Goal: Participate in discussion: Engage in conversation with other users on a specific topic

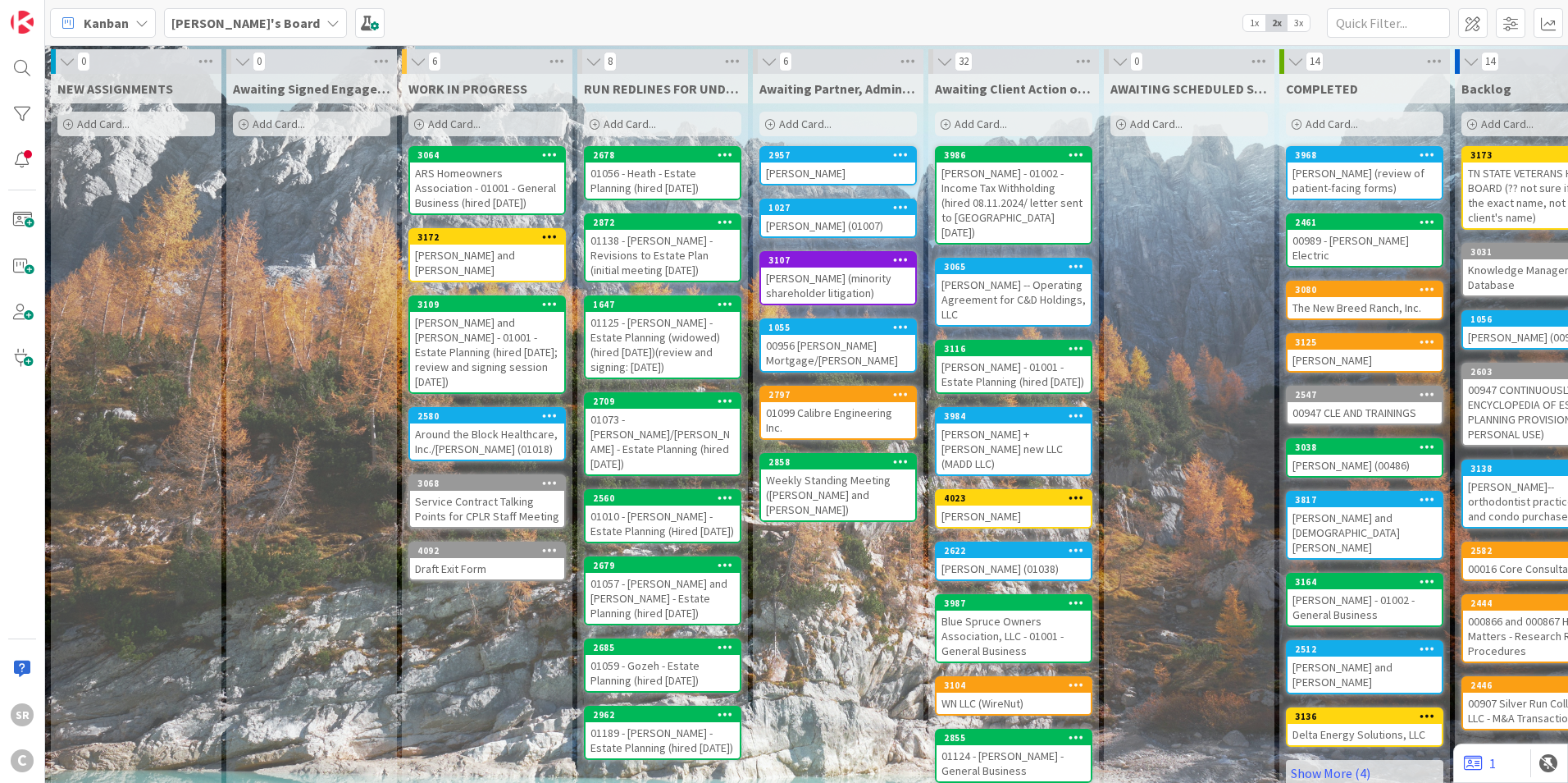
click at [463, 247] on div "[PERSON_NAME] and [PERSON_NAME]" at bounding box center [487, 262] width 154 height 36
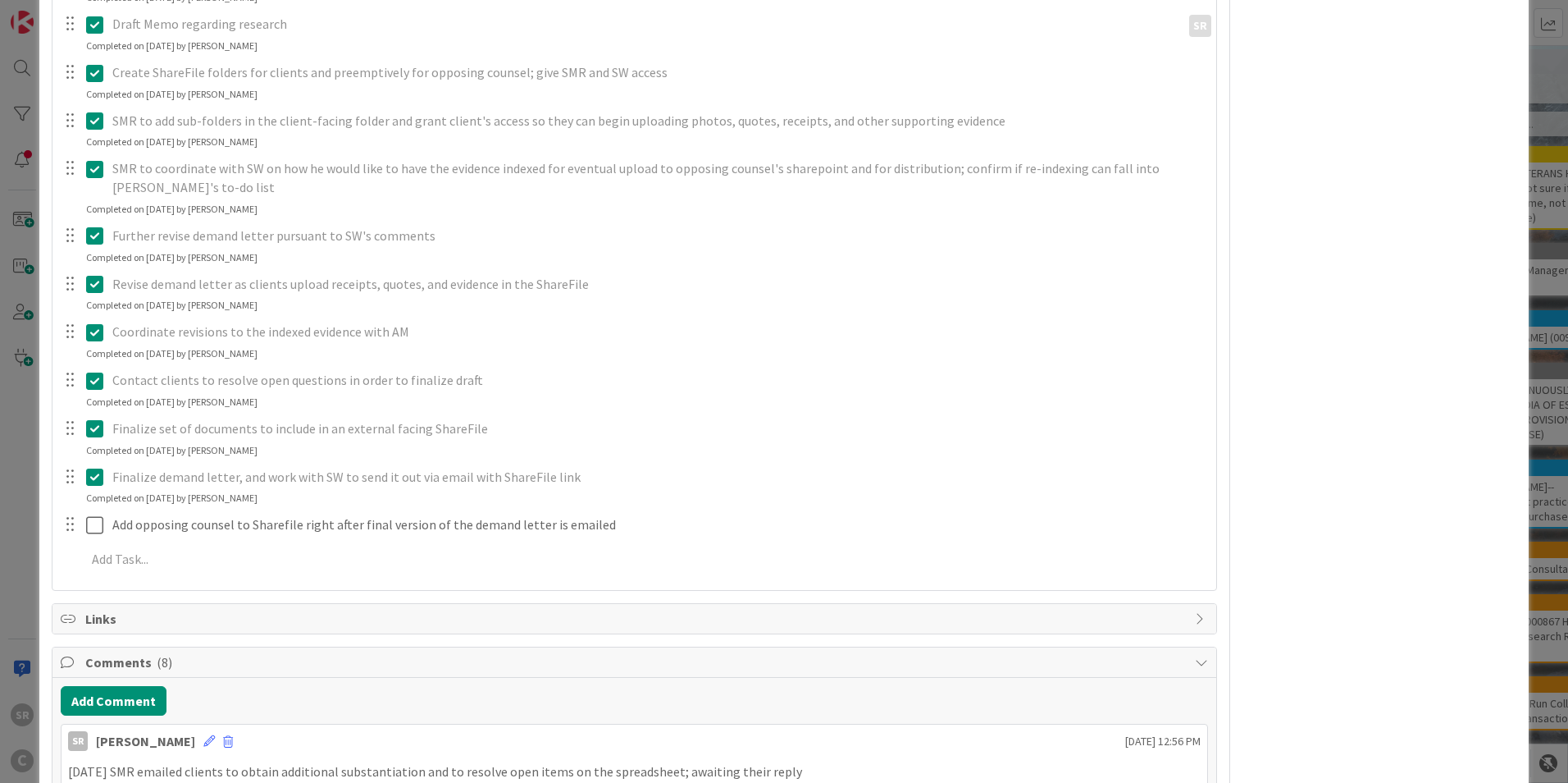
scroll to position [494, 0]
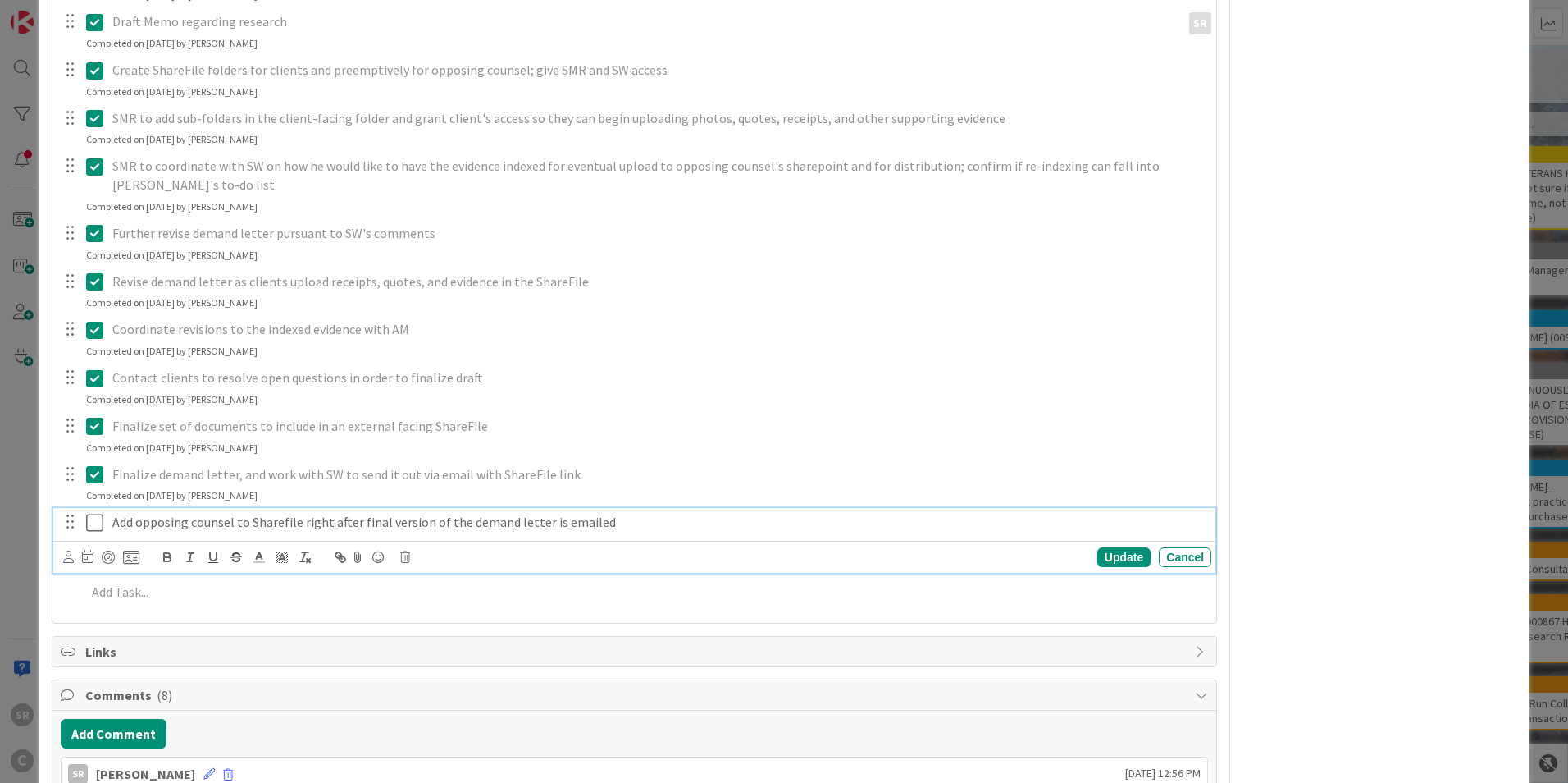
click at [97, 526] on icon at bounding box center [98, 523] width 24 height 20
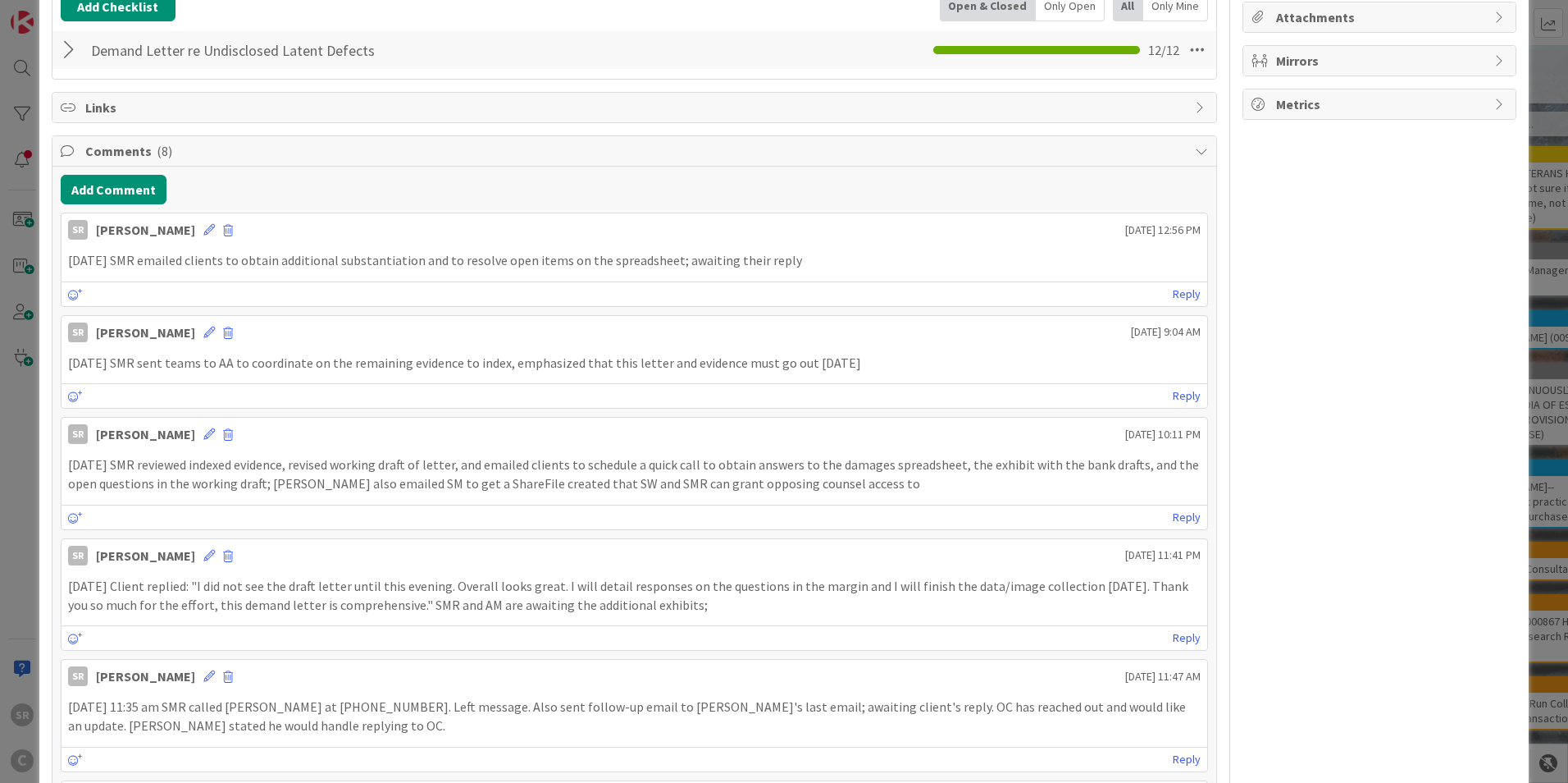
scroll to position [289, 0]
click at [120, 181] on button "Add Comment" at bounding box center [113, 191] width 106 height 30
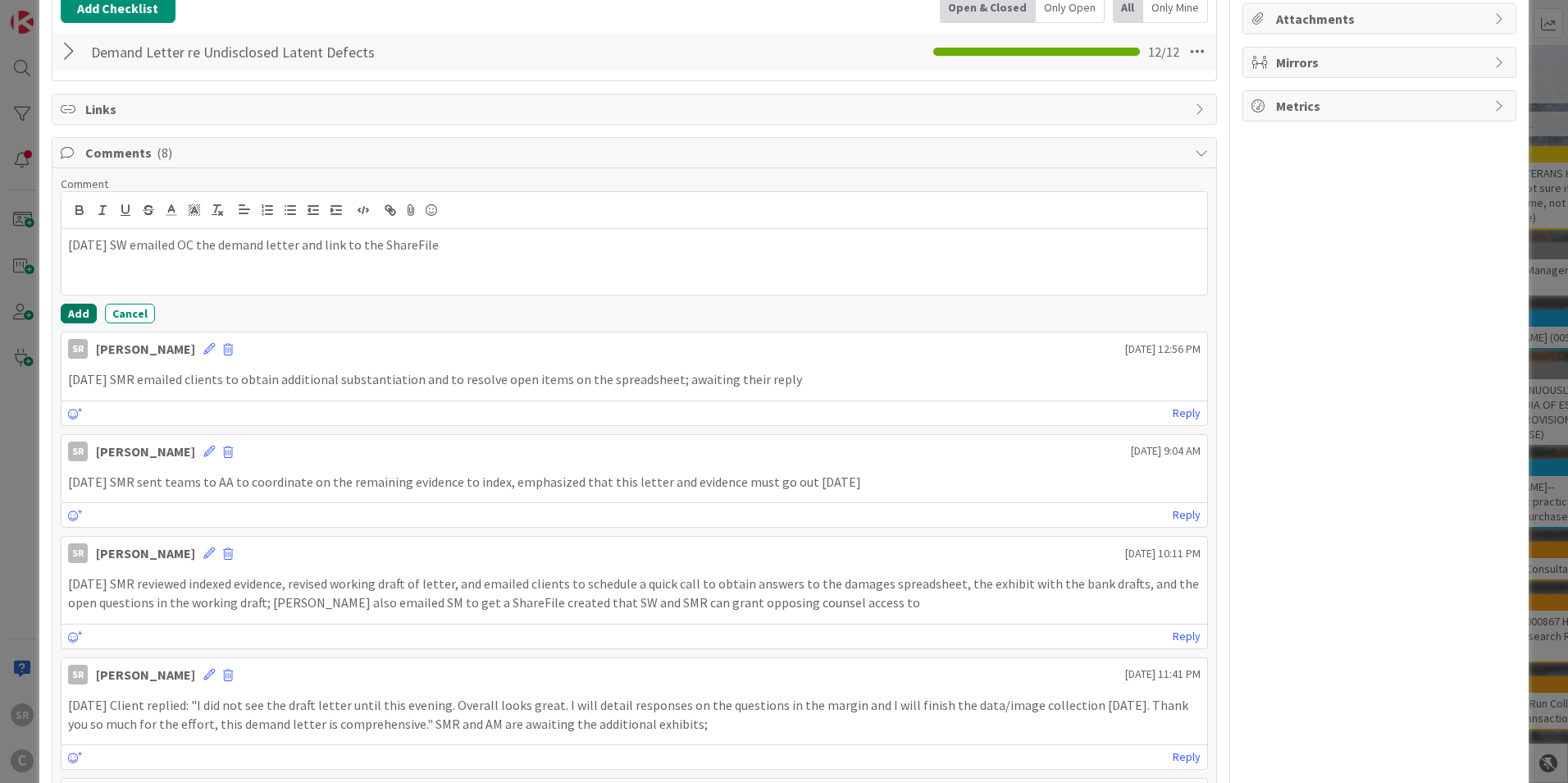
click at [87, 311] on button "Add" at bounding box center [79, 314] width 36 height 20
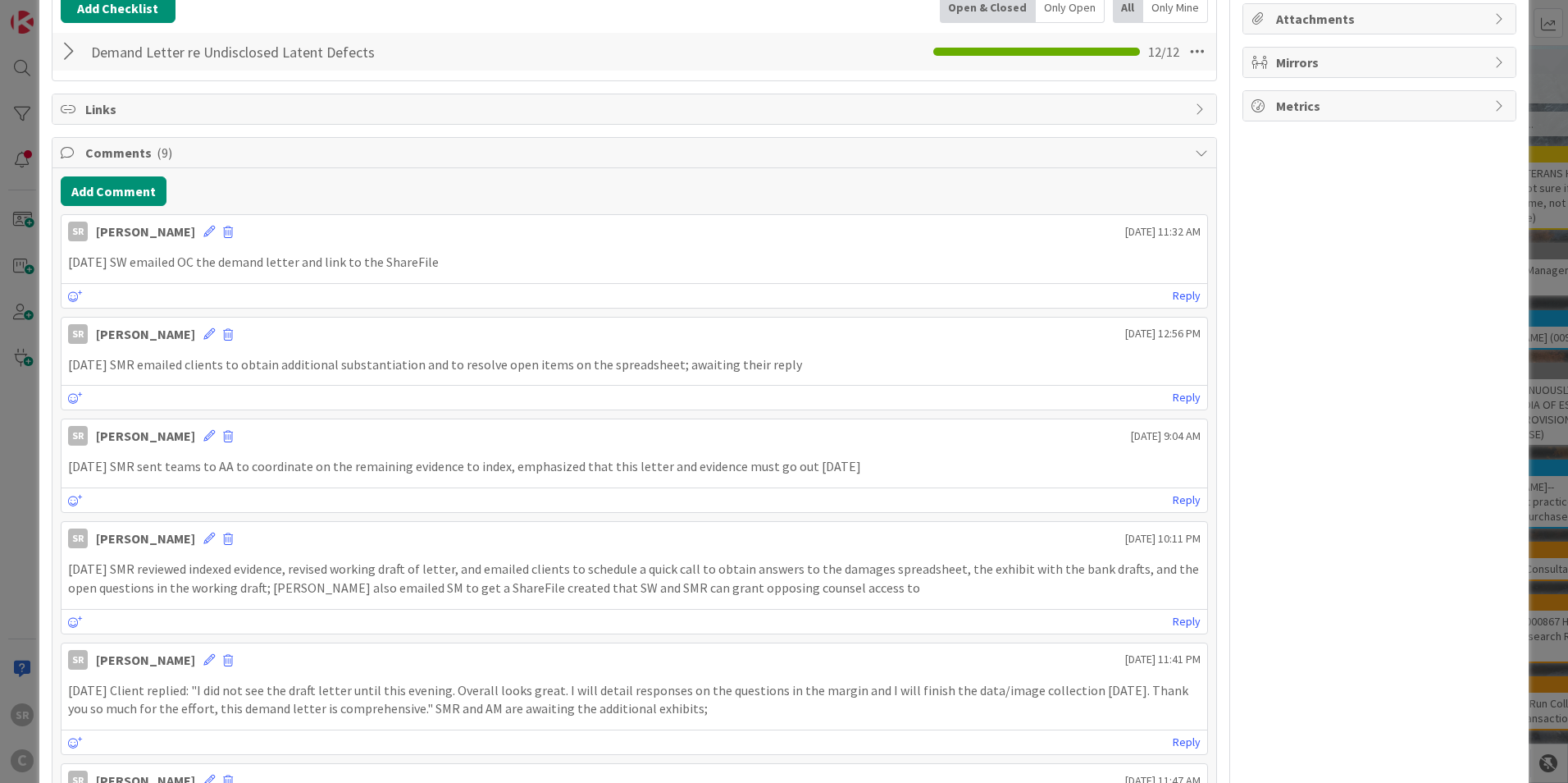
click at [63, 58] on div at bounding box center [72, 52] width 22 height 30
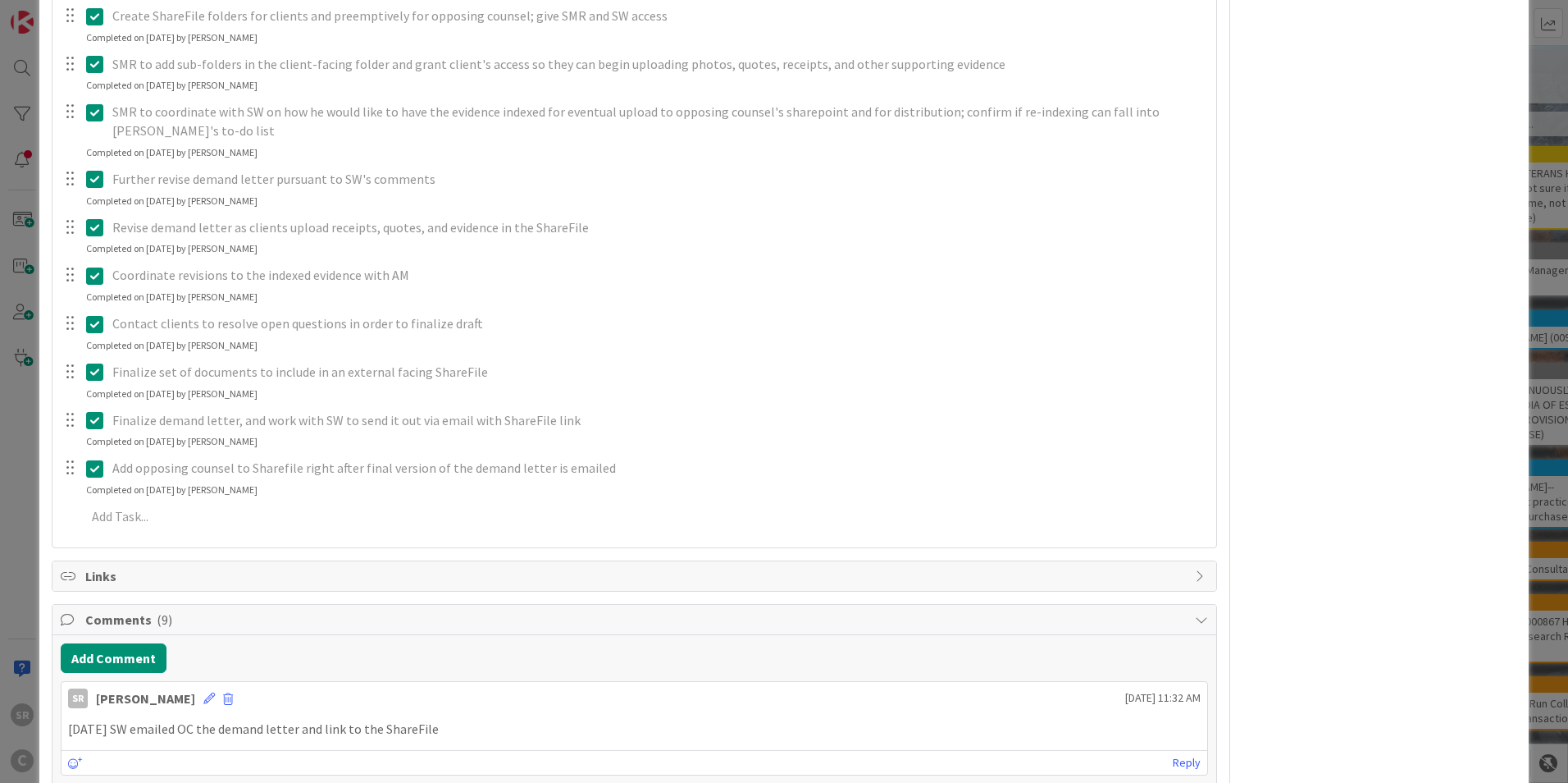
scroll to position [654, 0]
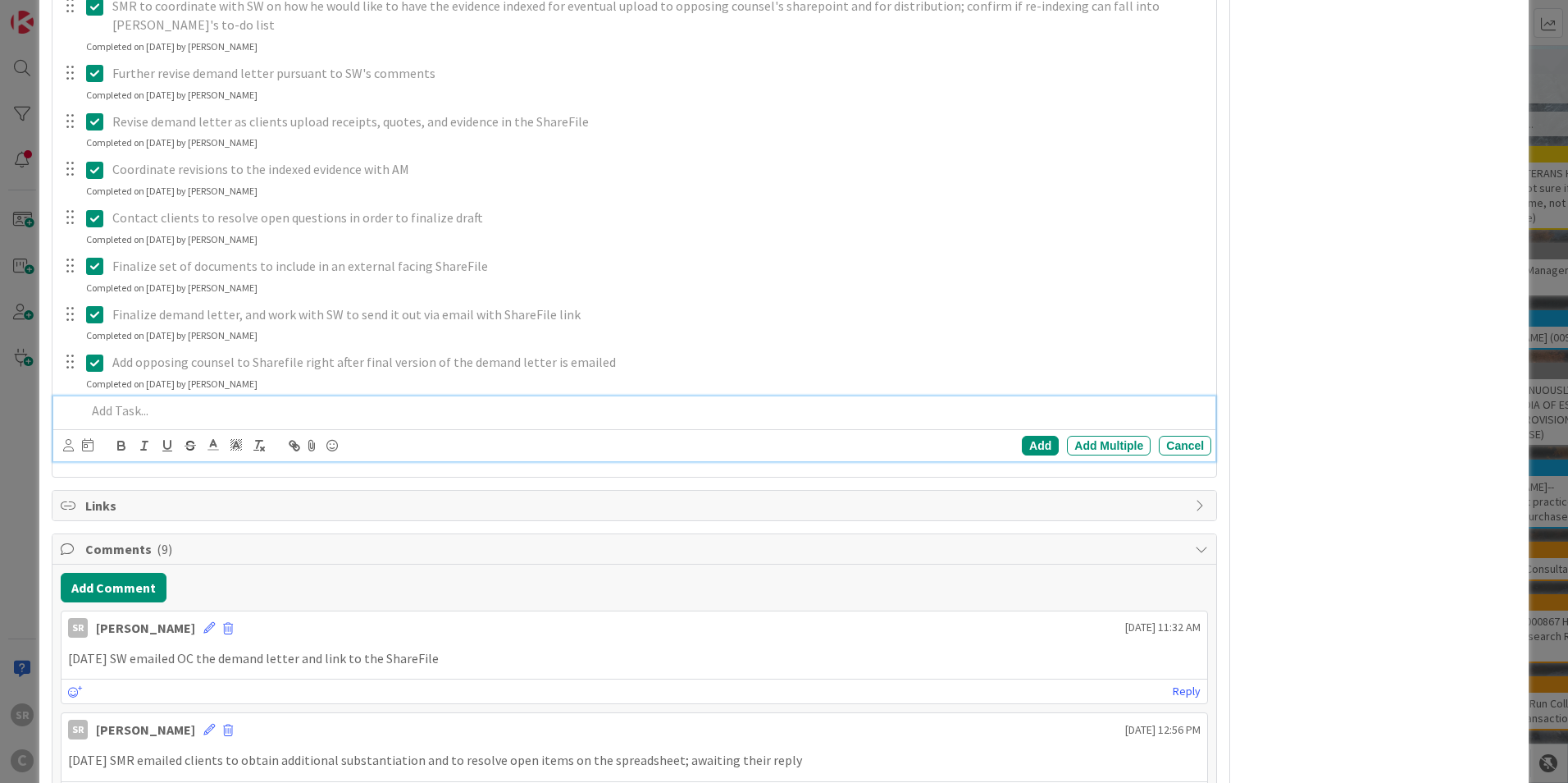
click at [157, 406] on p at bounding box center [646, 410] width 1119 height 19
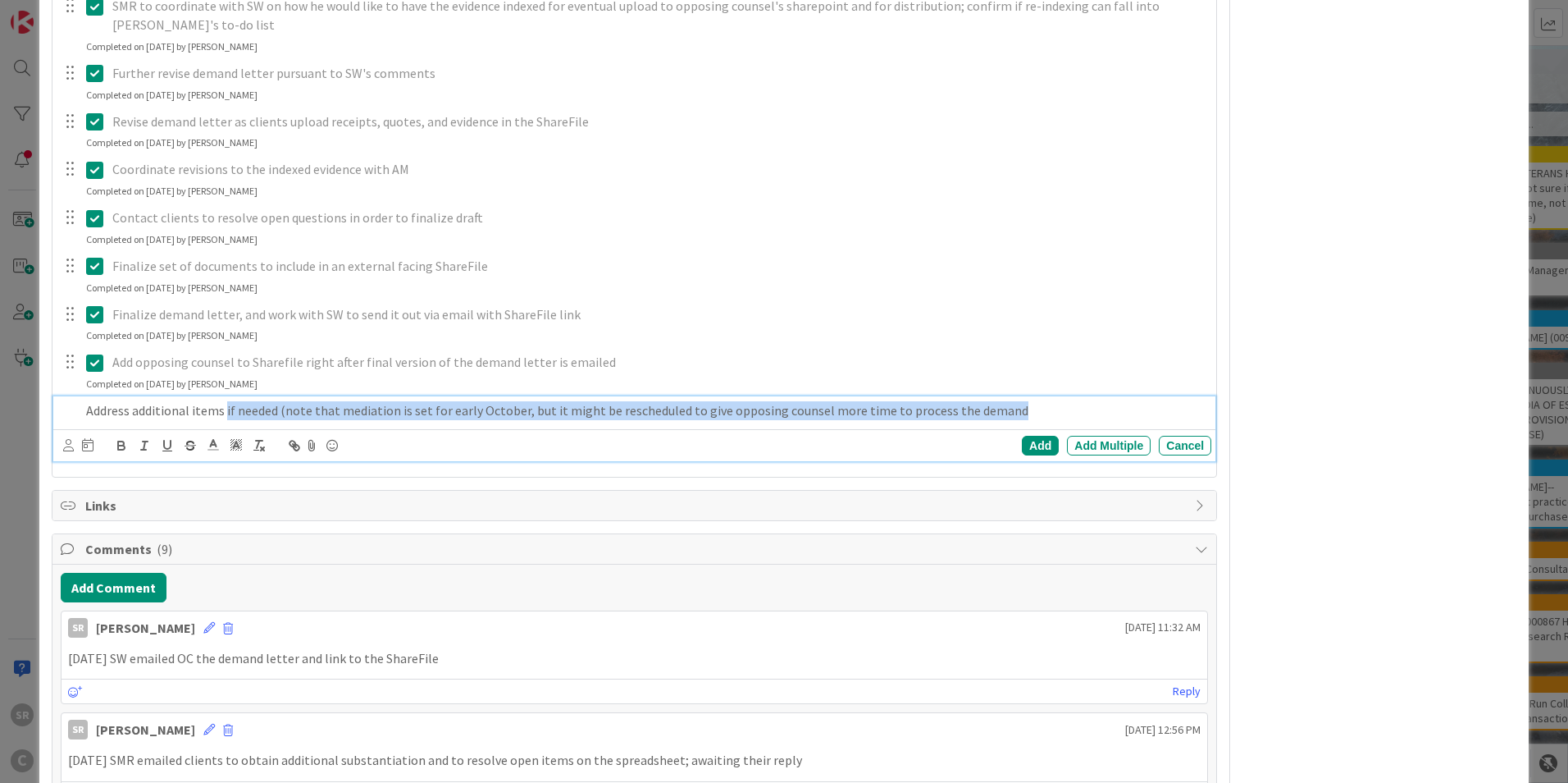
drag, startPoint x: 1011, startPoint y: 407, endPoint x: 224, endPoint y: 406, distance: 787.0
click at [224, 406] on p "Address additional items if needed (note that mediation is set for early Octobe…" at bounding box center [646, 410] width 1119 height 19
drag, startPoint x: 1016, startPoint y: 397, endPoint x: 1010, endPoint y: 414, distance: 18.0
click at [1014, 398] on div "Address additional items if needed (note that mediation is set for early Octobe…" at bounding box center [646, 411] width 1132 height 29
click at [1010, 414] on p "Address additional items if needed (note that mediation is set for early Octobe…" at bounding box center [646, 410] width 1119 height 19
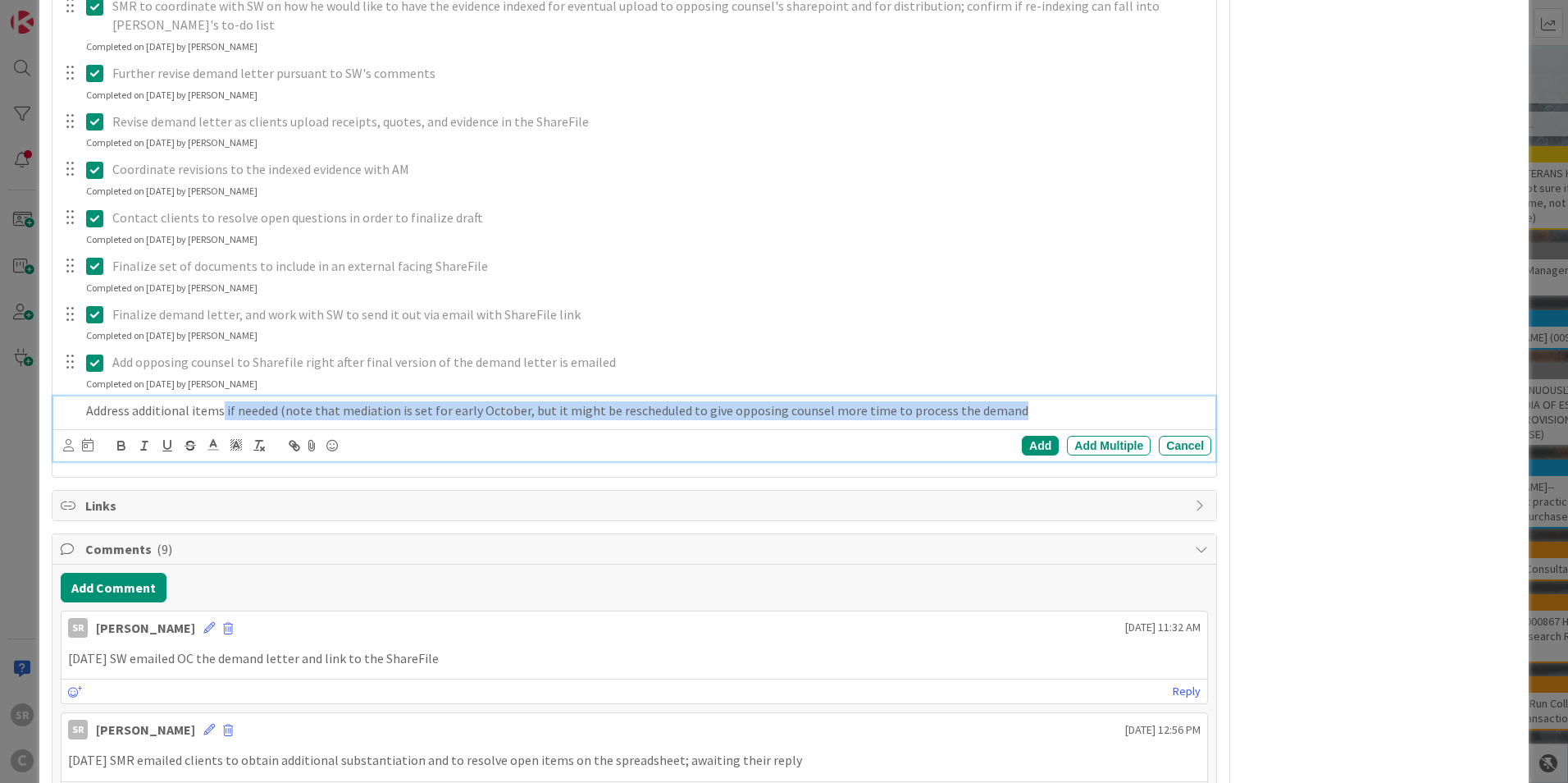
drag, startPoint x: 1006, startPoint y: 410, endPoint x: 220, endPoint y: 413, distance: 786.0
click at [220, 413] on p "Address additional items if needed (note that mediation is set for early Octobe…" at bounding box center [646, 410] width 1119 height 19
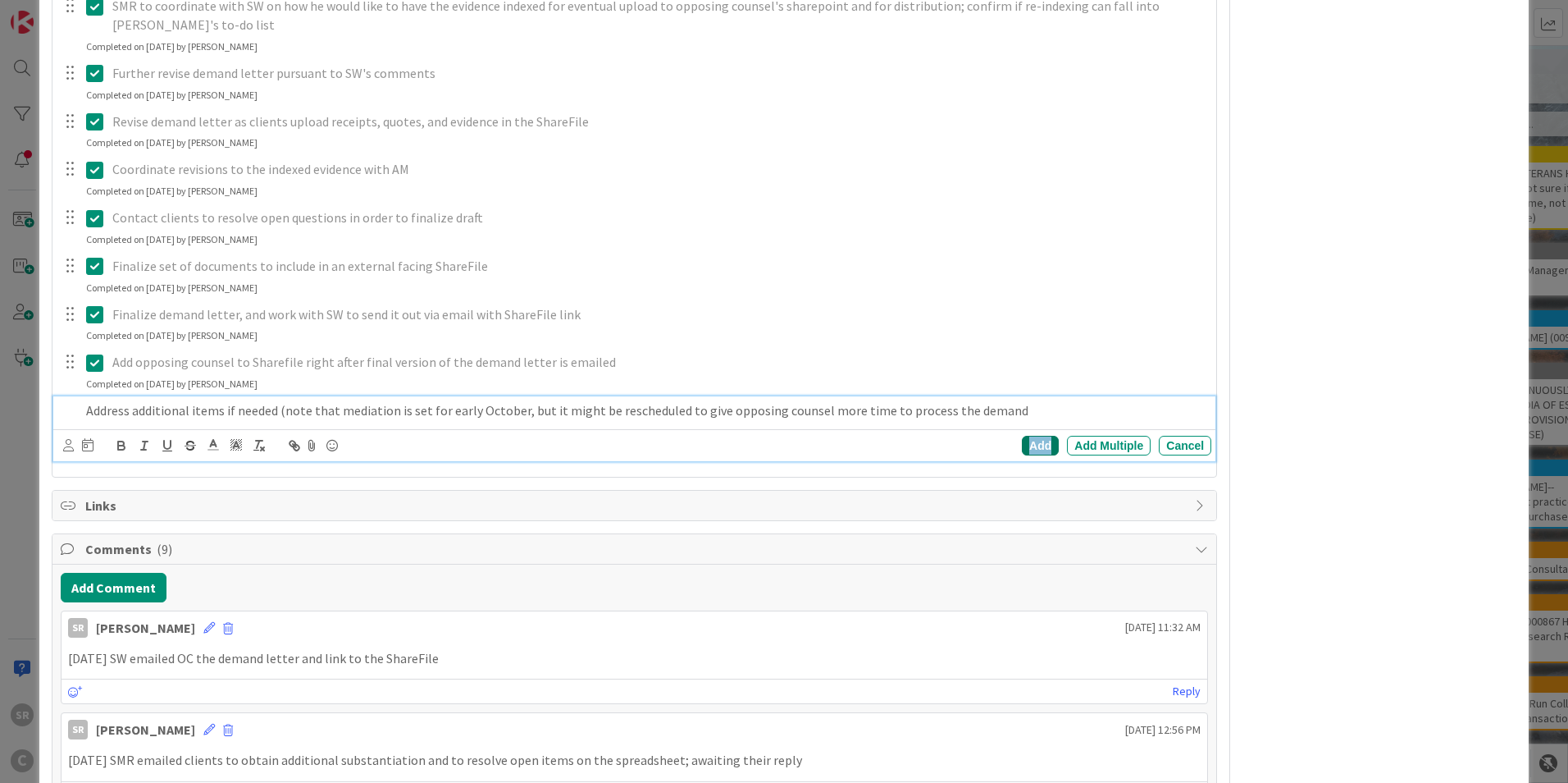
click at [1025, 453] on div "Add" at bounding box center [1040, 445] width 37 height 20
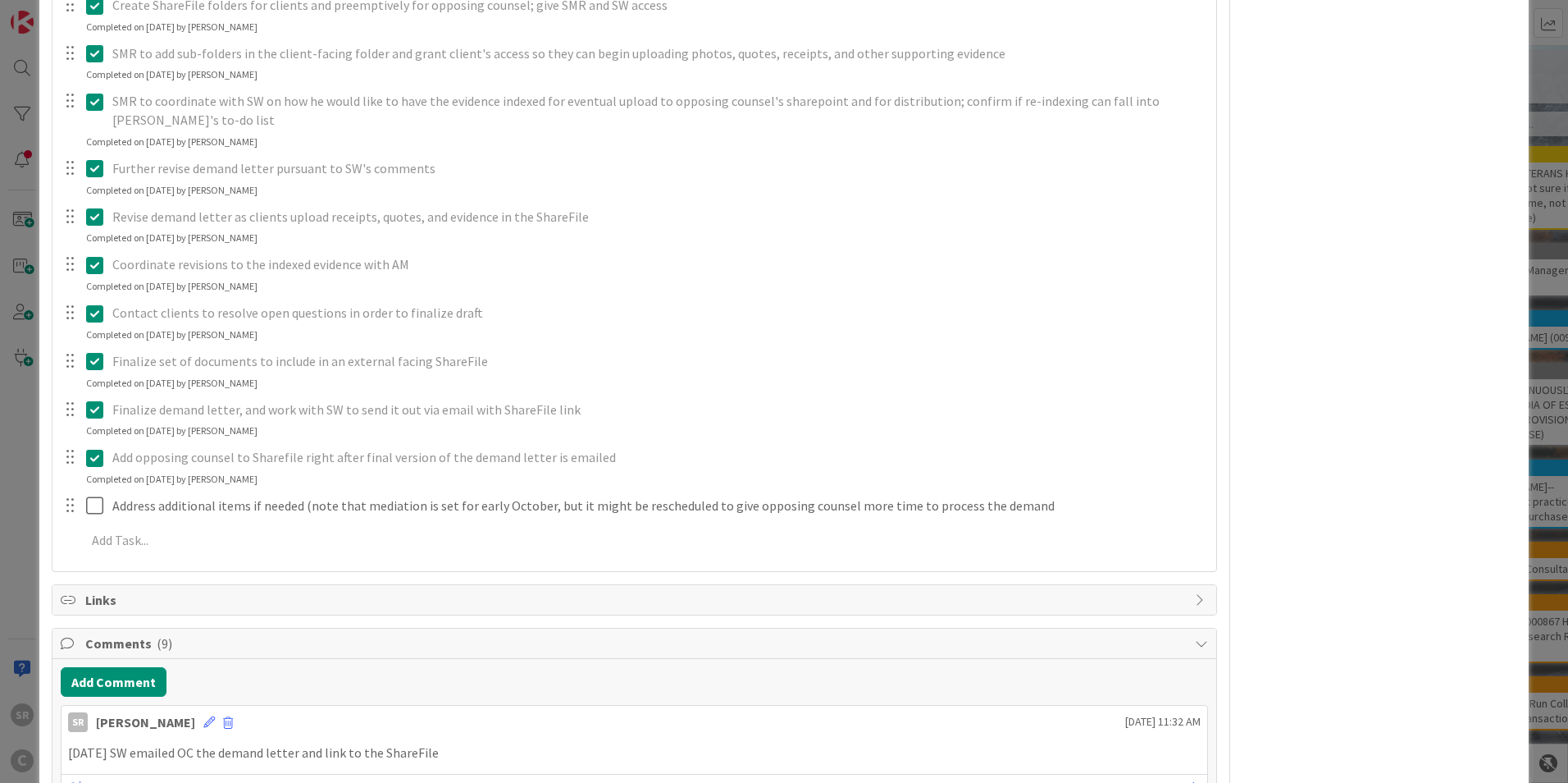
scroll to position [577, 0]
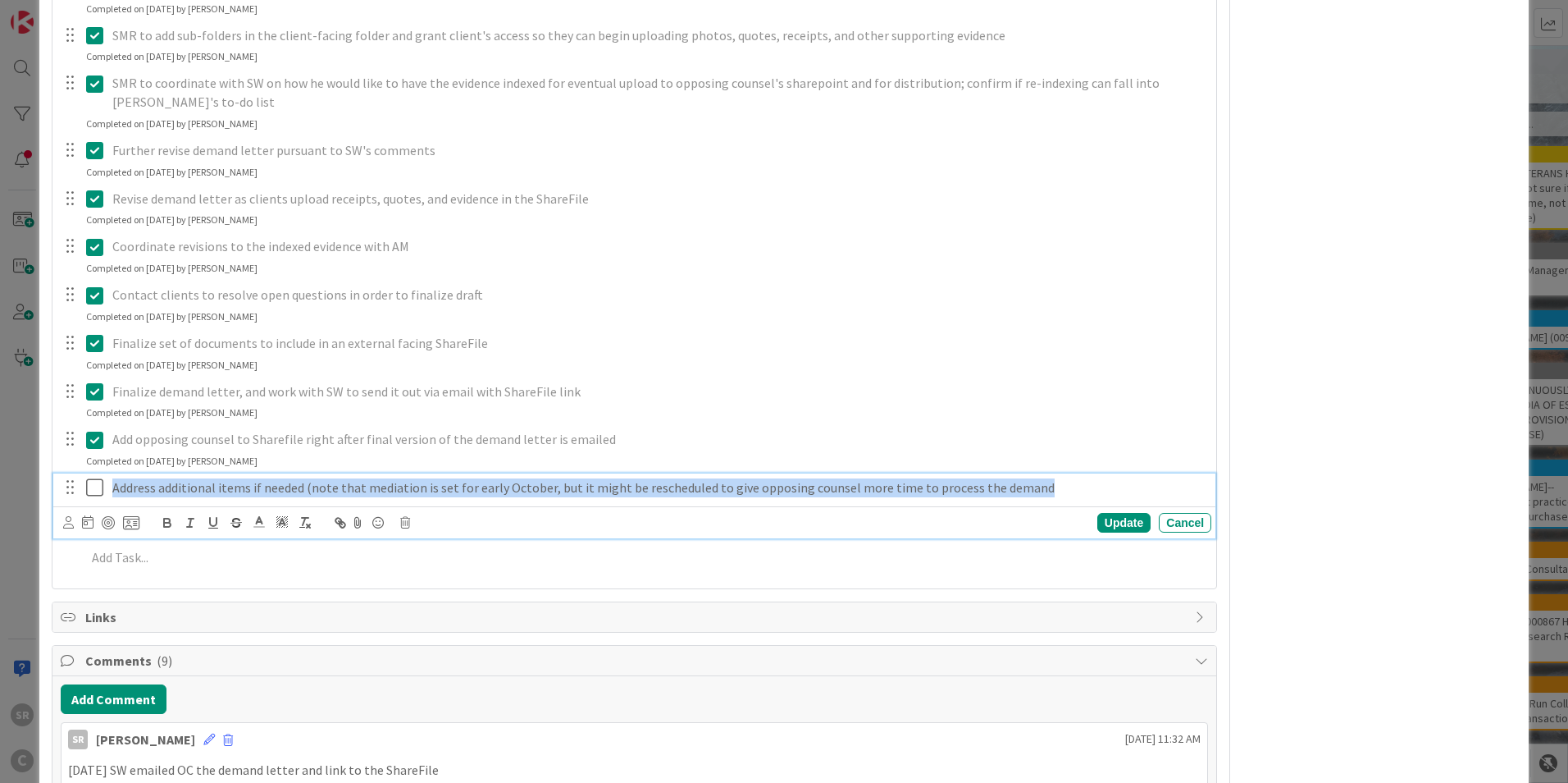
drag, startPoint x: 1032, startPoint y: 489, endPoint x: 98, endPoint y: 530, distance: 934.9
click at [98, 530] on div "Address additional items if needed (note that mediation is set for early Octobe…" at bounding box center [634, 505] width 1162 height 64
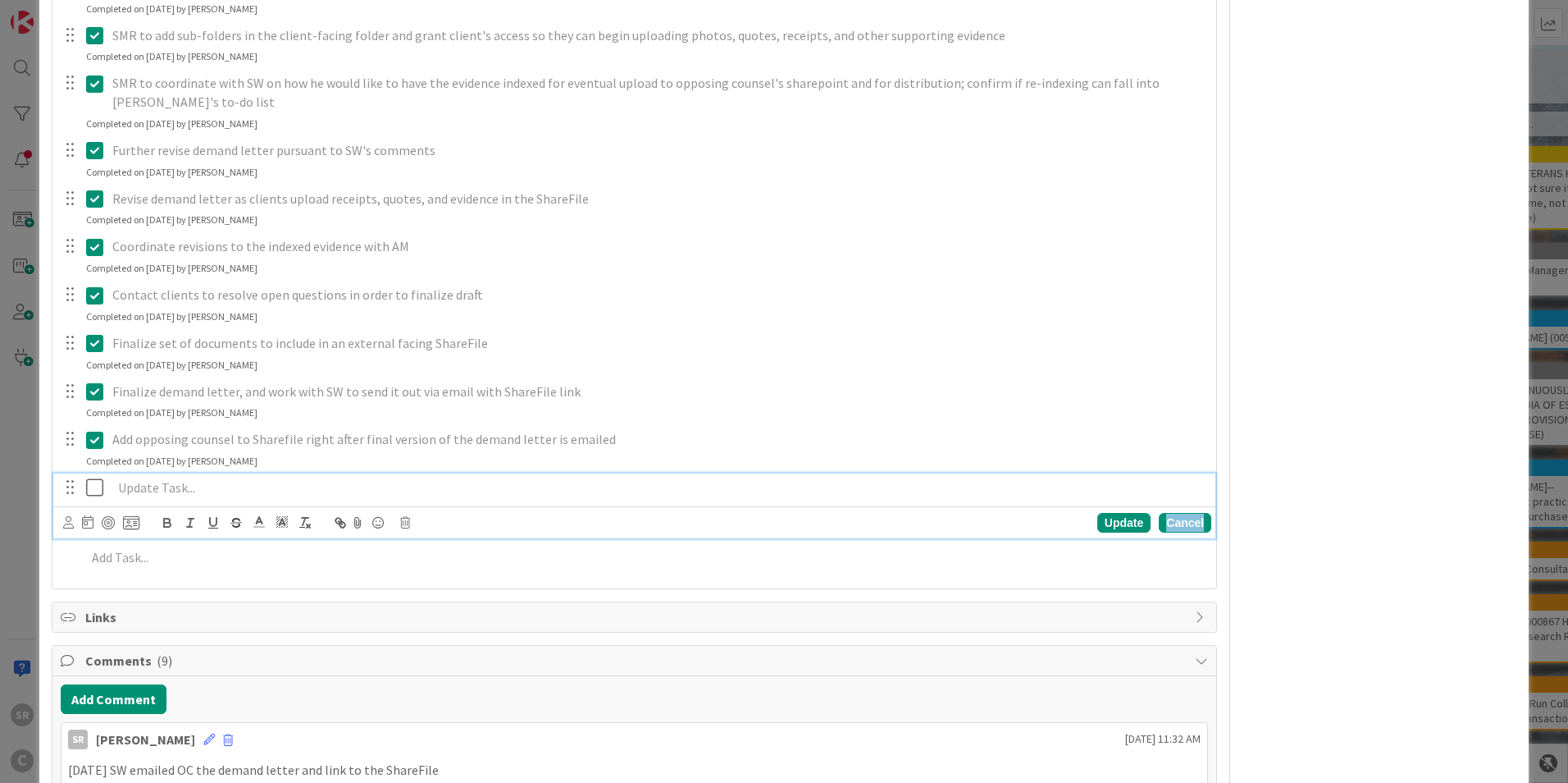
click at [1171, 519] on div "Cancel" at bounding box center [1185, 523] width 53 height 20
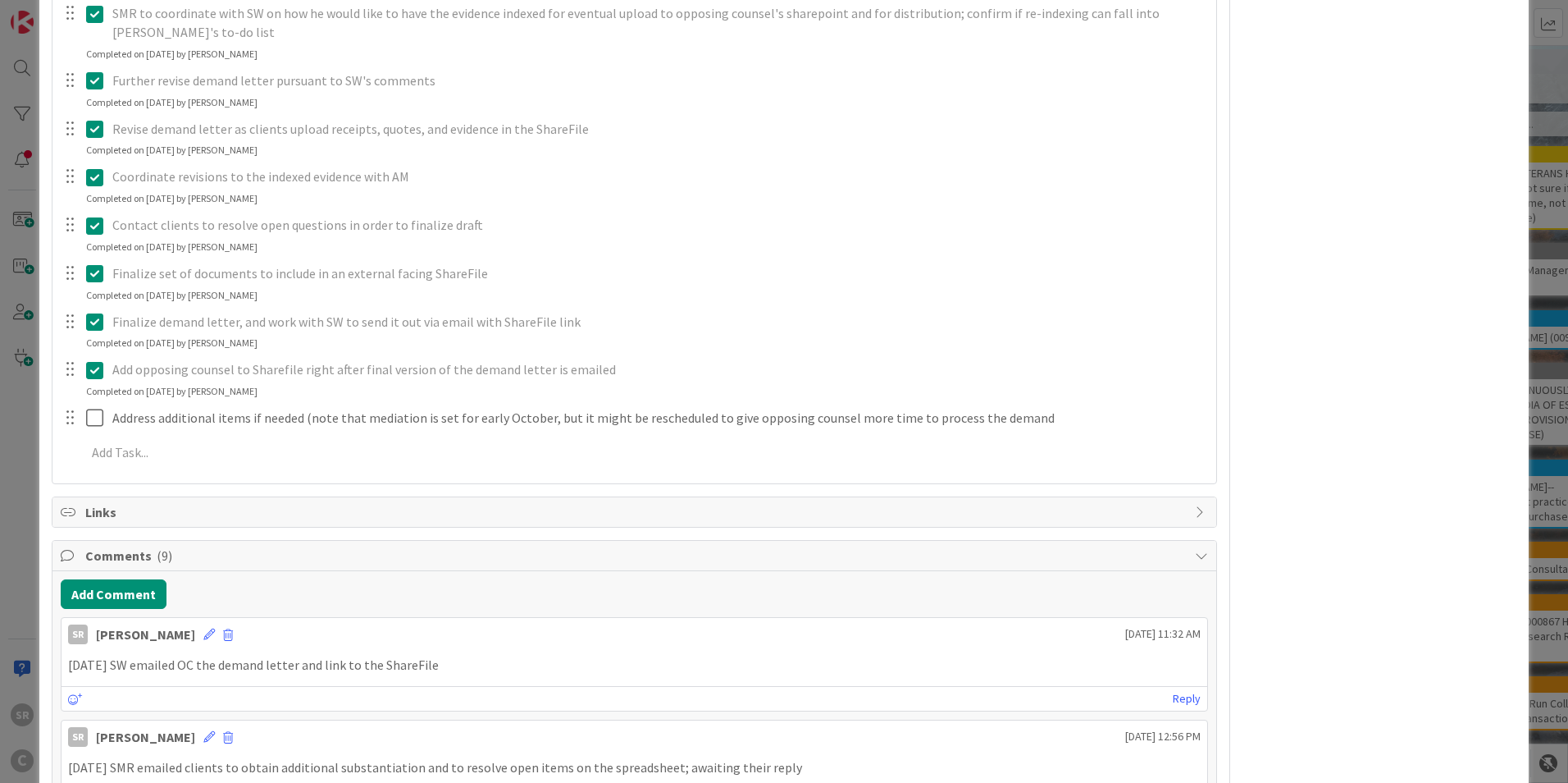
scroll to position [674, 0]
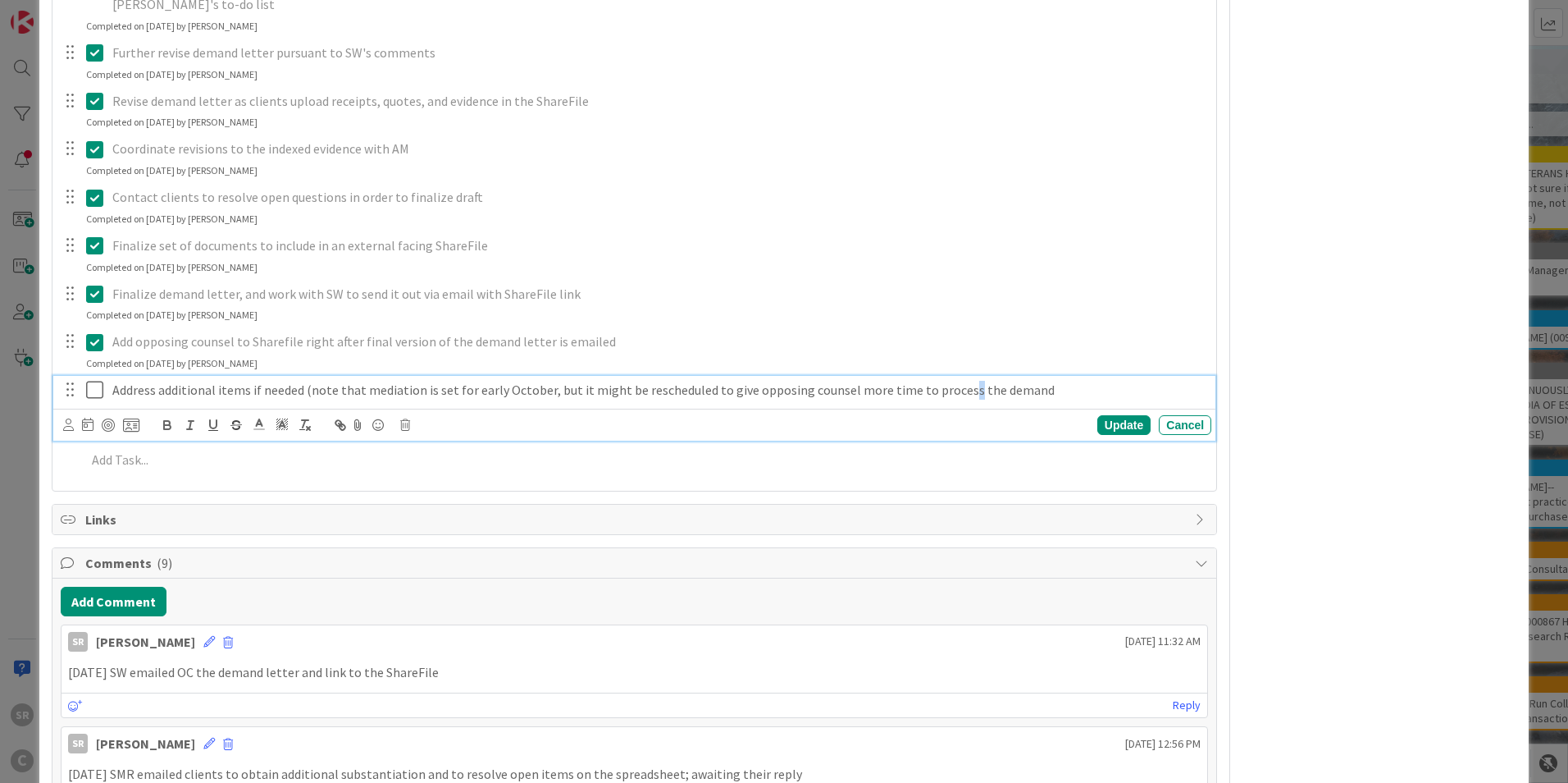
click at [950, 398] on p "Address additional items if needed (note that mediation is set for early Octobe…" at bounding box center [658, 390] width 1093 height 19
click at [409, 421] on icon at bounding box center [404, 425] width 10 height 12
click at [471, 693] on div "Reply" at bounding box center [634, 704] width 1145 height 24
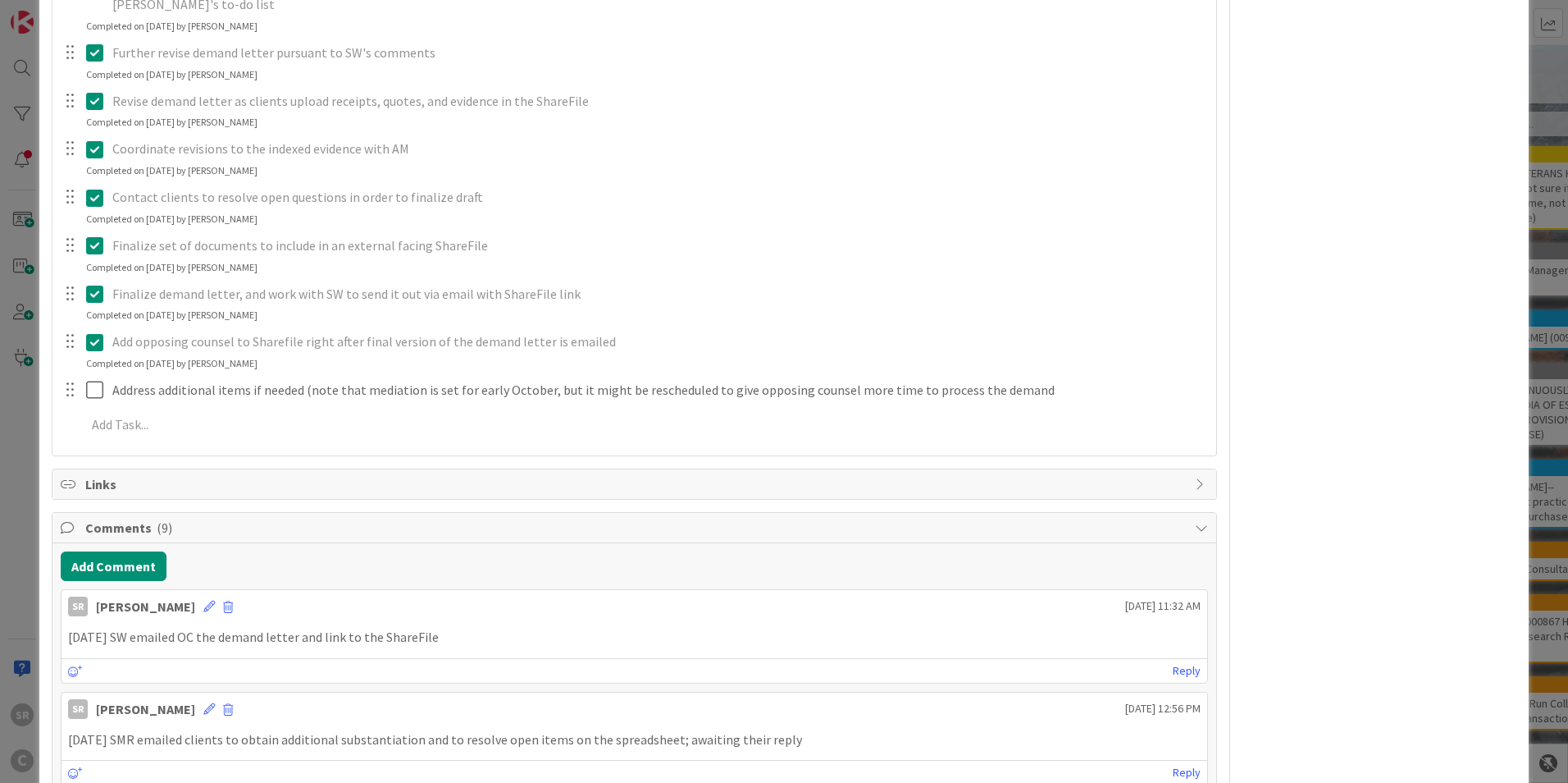
click at [496, 661] on div "Reply" at bounding box center [634, 670] width 1145 height 24
drag, startPoint x: 511, startPoint y: 635, endPoint x: 627, endPoint y: 628, distance: 116.2
click at [511, 635] on p "[DATE] SW emailed OC the demand letter and link to the ShareFile" at bounding box center [634, 637] width 1133 height 19
click at [87, 566] on button "Add Comment" at bounding box center [113, 566] width 106 height 30
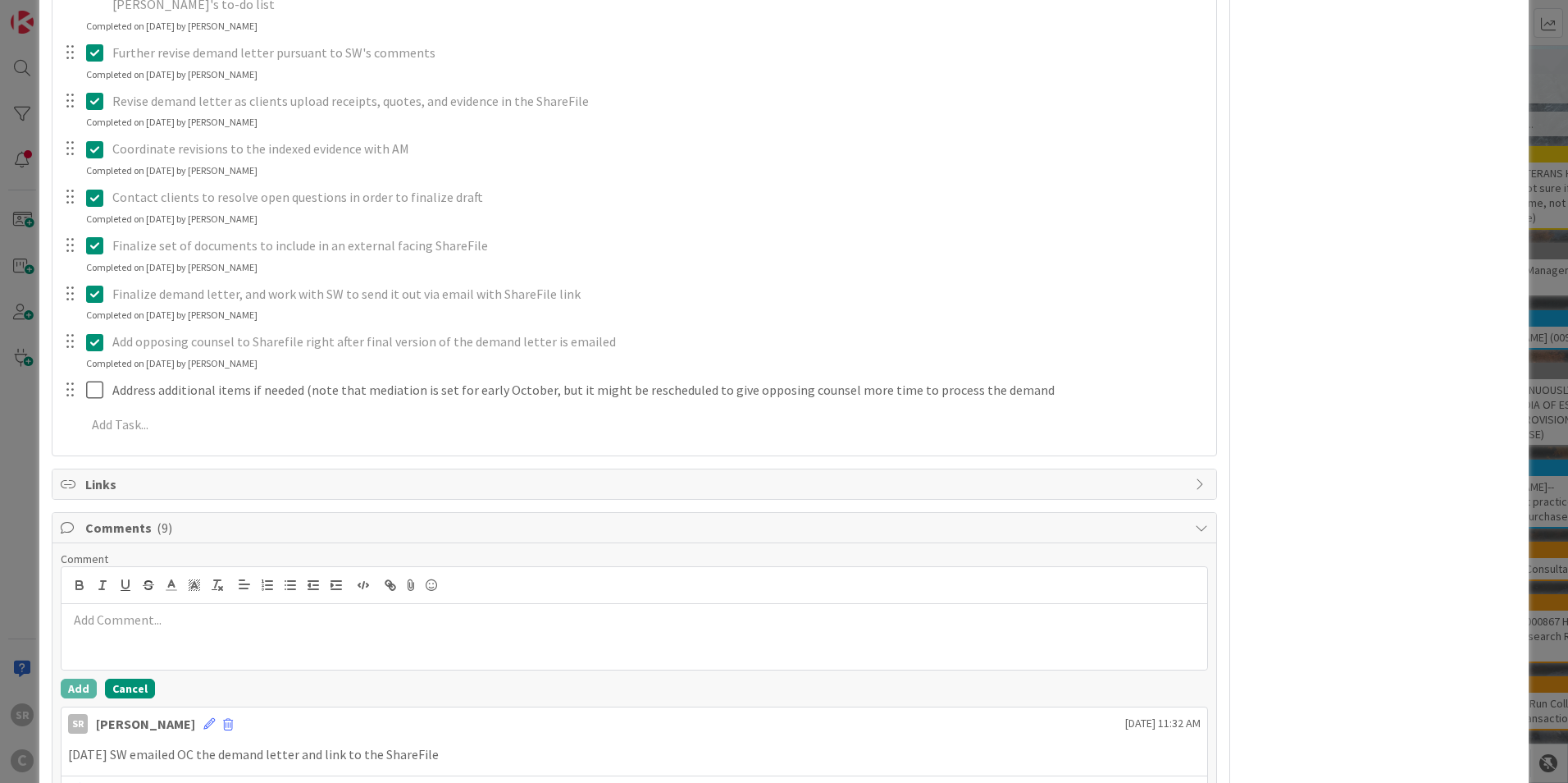
click at [145, 684] on button "Cancel" at bounding box center [130, 689] width 50 height 20
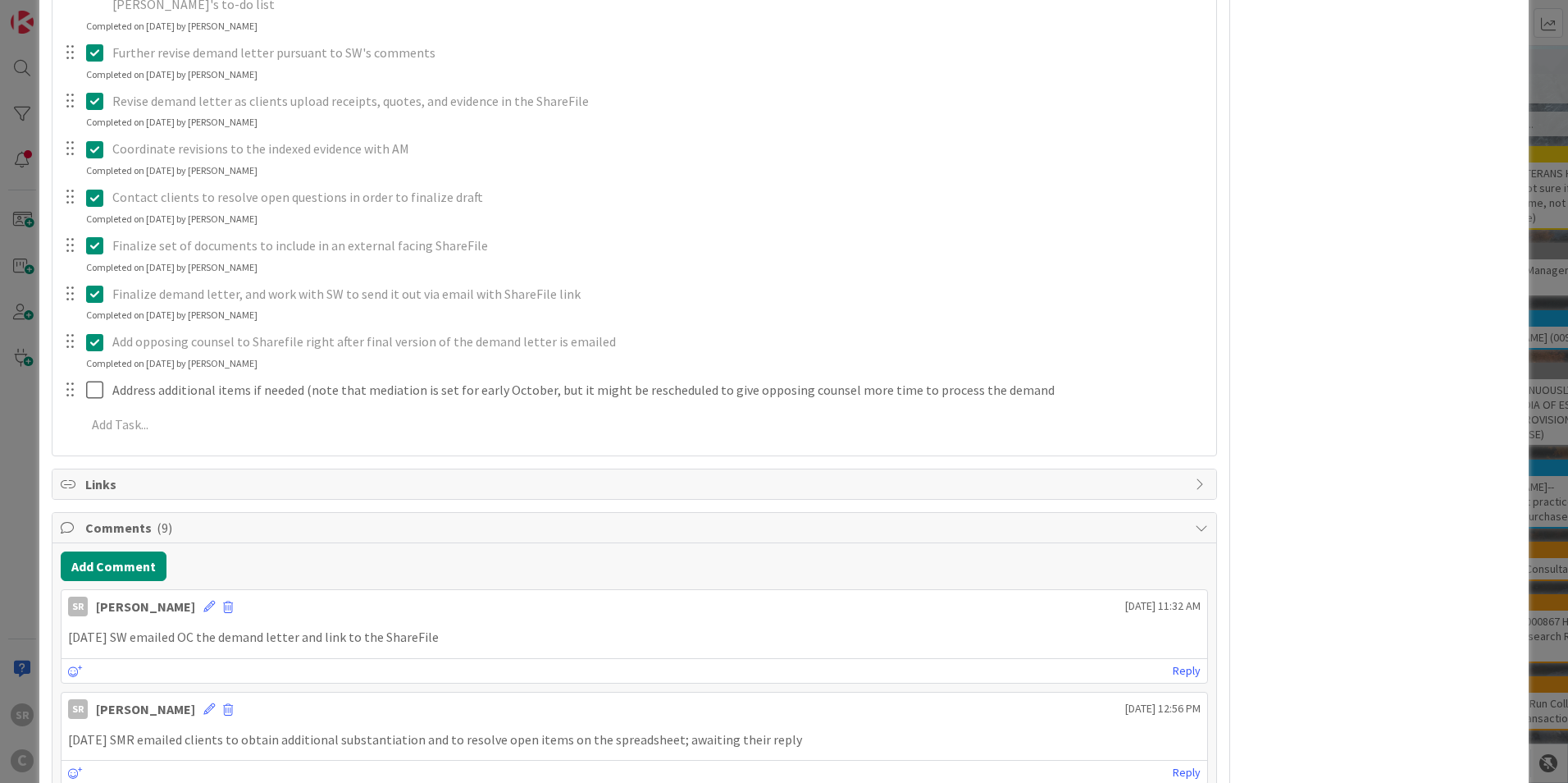
click at [467, 639] on p "[DATE] SW emailed OC the demand letter and link to the ShareFile" at bounding box center [634, 637] width 1133 height 19
click at [203, 610] on icon at bounding box center [209, 606] width 12 height 12
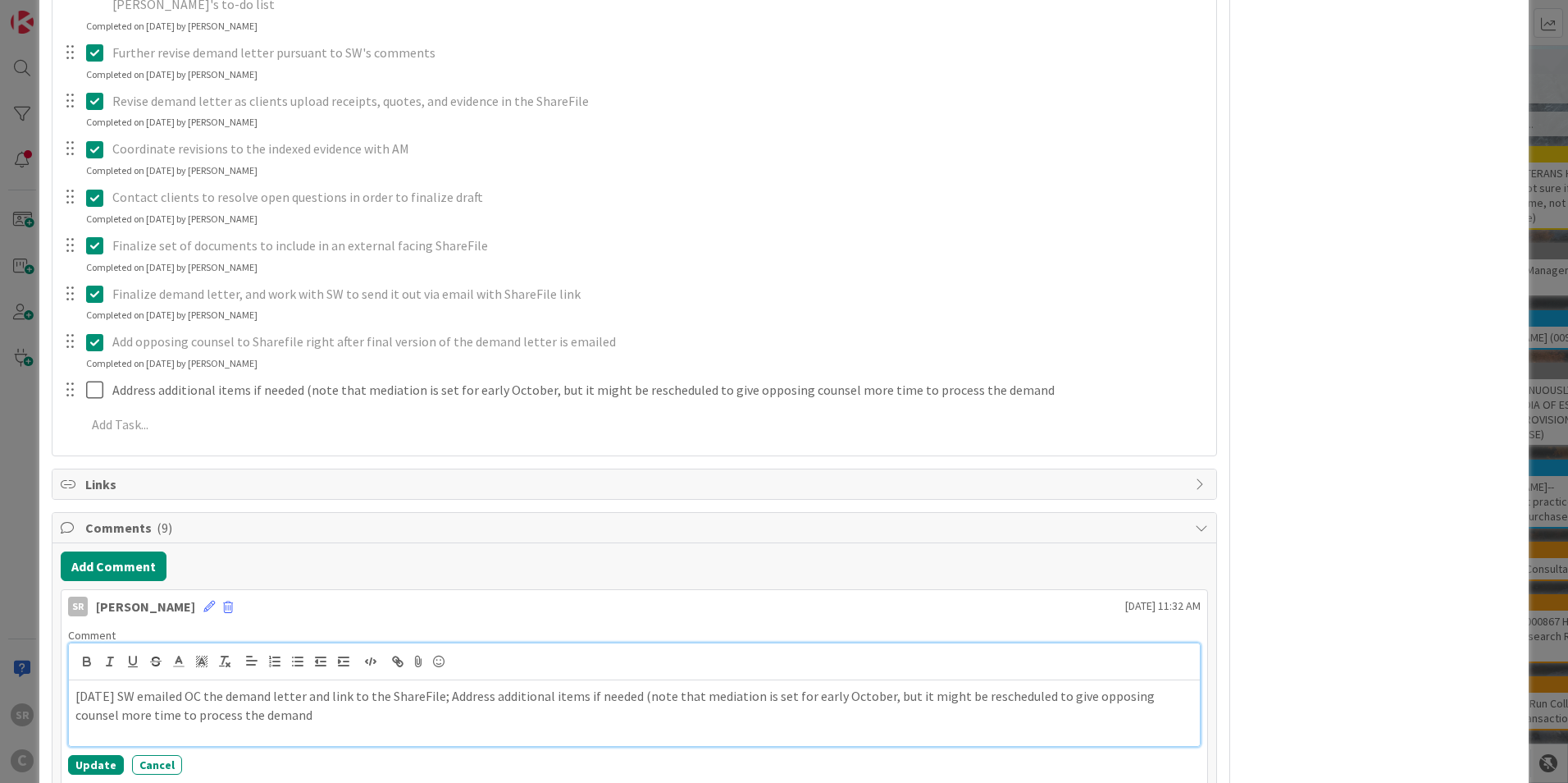
click at [470, 698] on p "[DATE] SW emailed OC the demand letter and link to the ShareFile; Address addit…" at bounding box center [634, 705] width 1118 height 37
click at [725, 714] on p "[DATE] SW emailed OC the demand letter and link to the ShareFile; SMR will addr…" at bounding box center [634, 705] width 1118 height 37
click at [111, 759] on button "Update" at bounding box center [95, 765] width 55 height 20
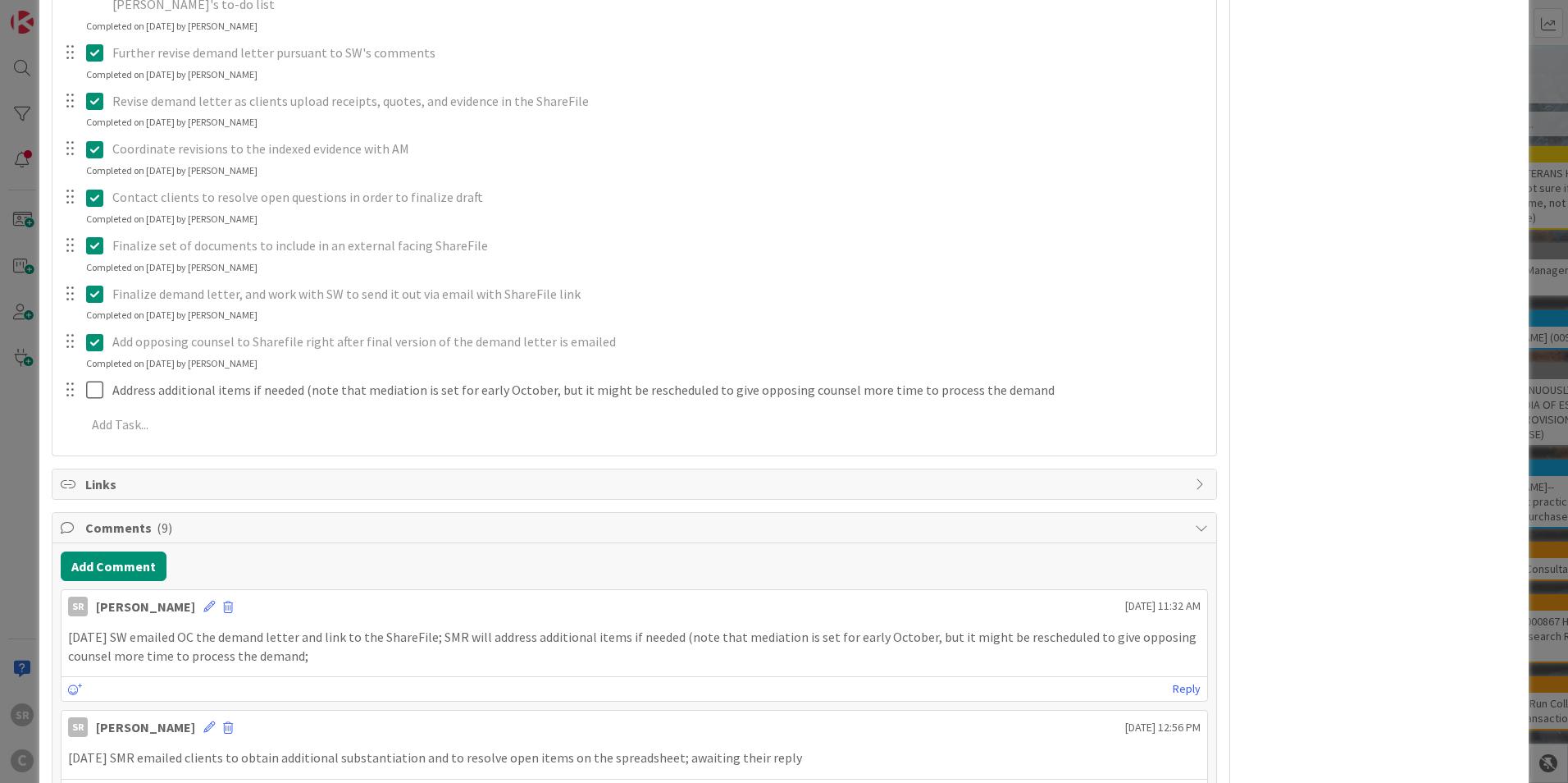
scroll to position [0, 0]
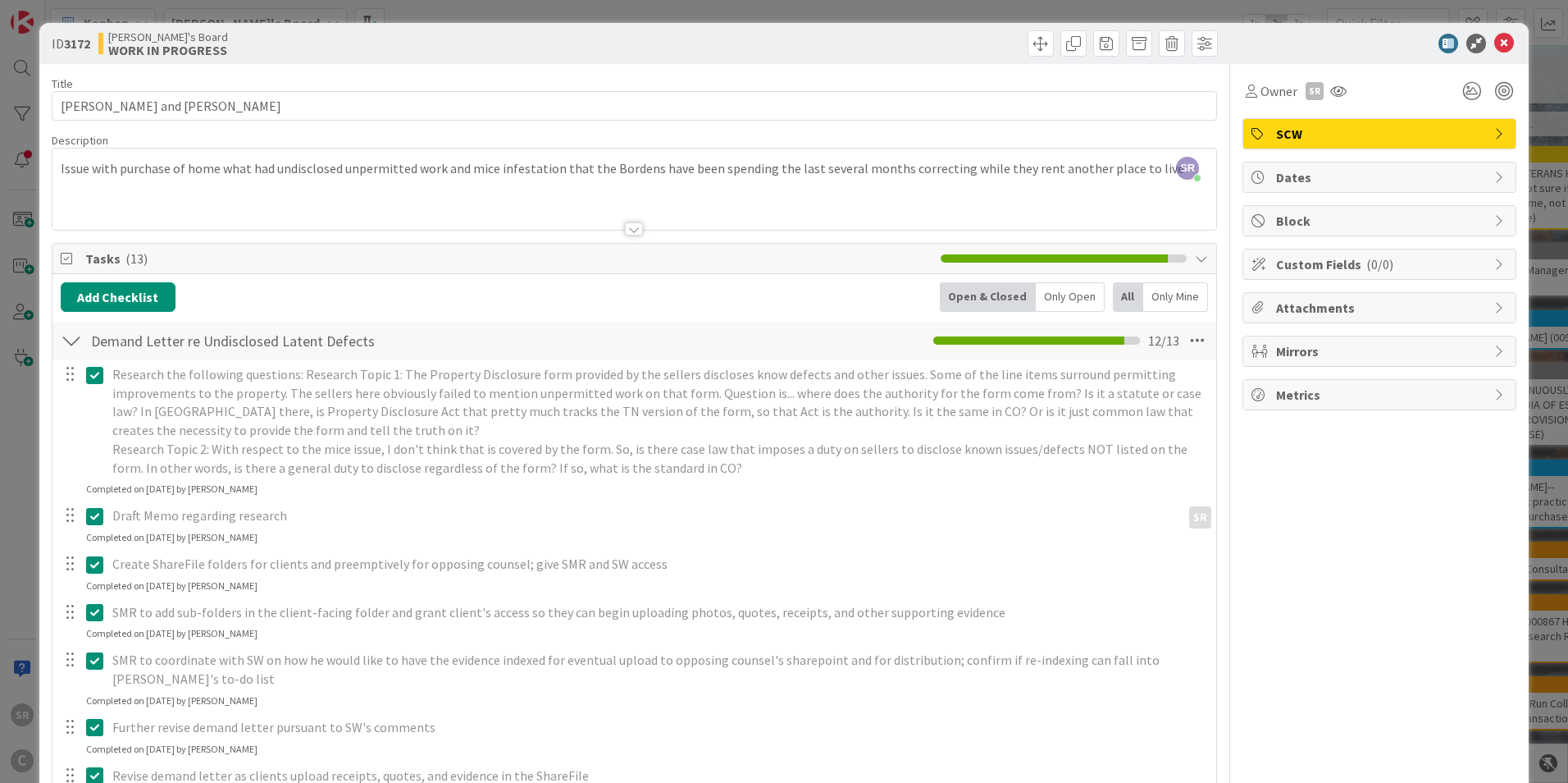
click at [1492, 33] on div "ID 3172 [PERSON_NAME]'s Board WORK IN PROGRESS" at bounding box center [784, 43] width 1489 height 41
click at [1495, 43] on icon at bounding box center [1505, 44] width 20 height 20
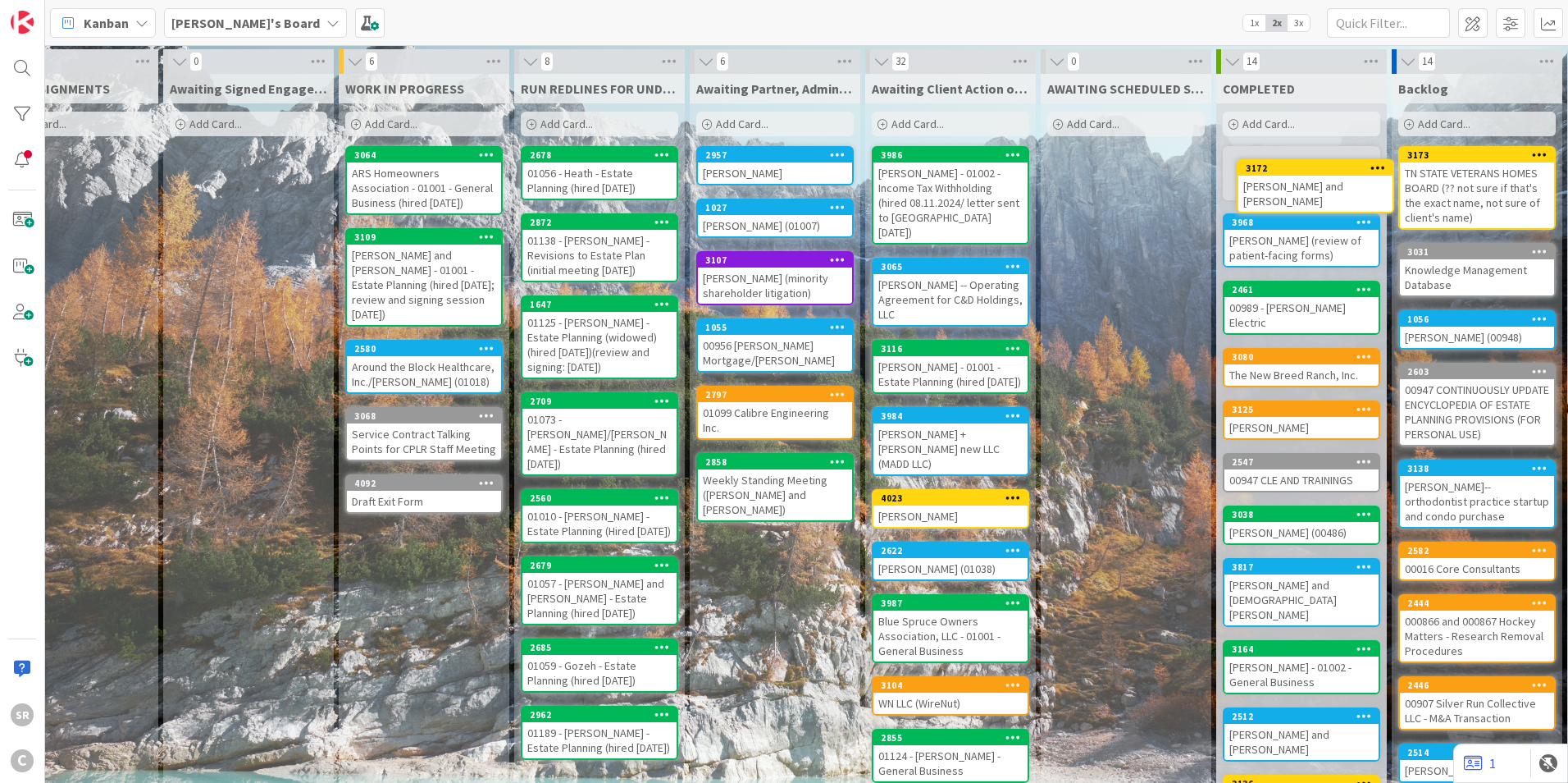
scroll to position [0, 72]
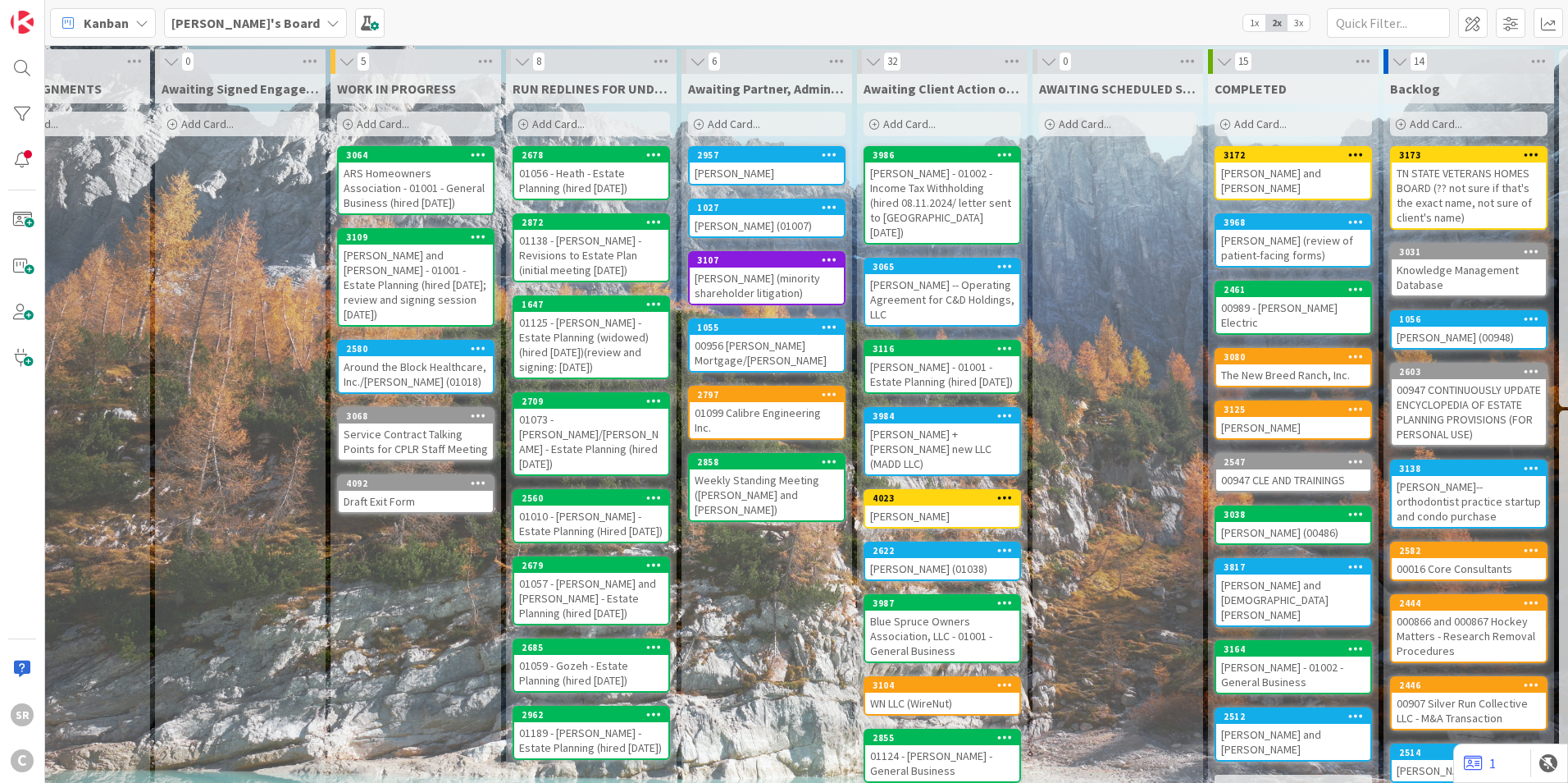
click at [973, 199] on div "[PERSON_NAME] - 01002 - Income Tax Withholding (hired 08.11.2024/ letter sent t…" at bounding box center [942, 202] width 154 height 81
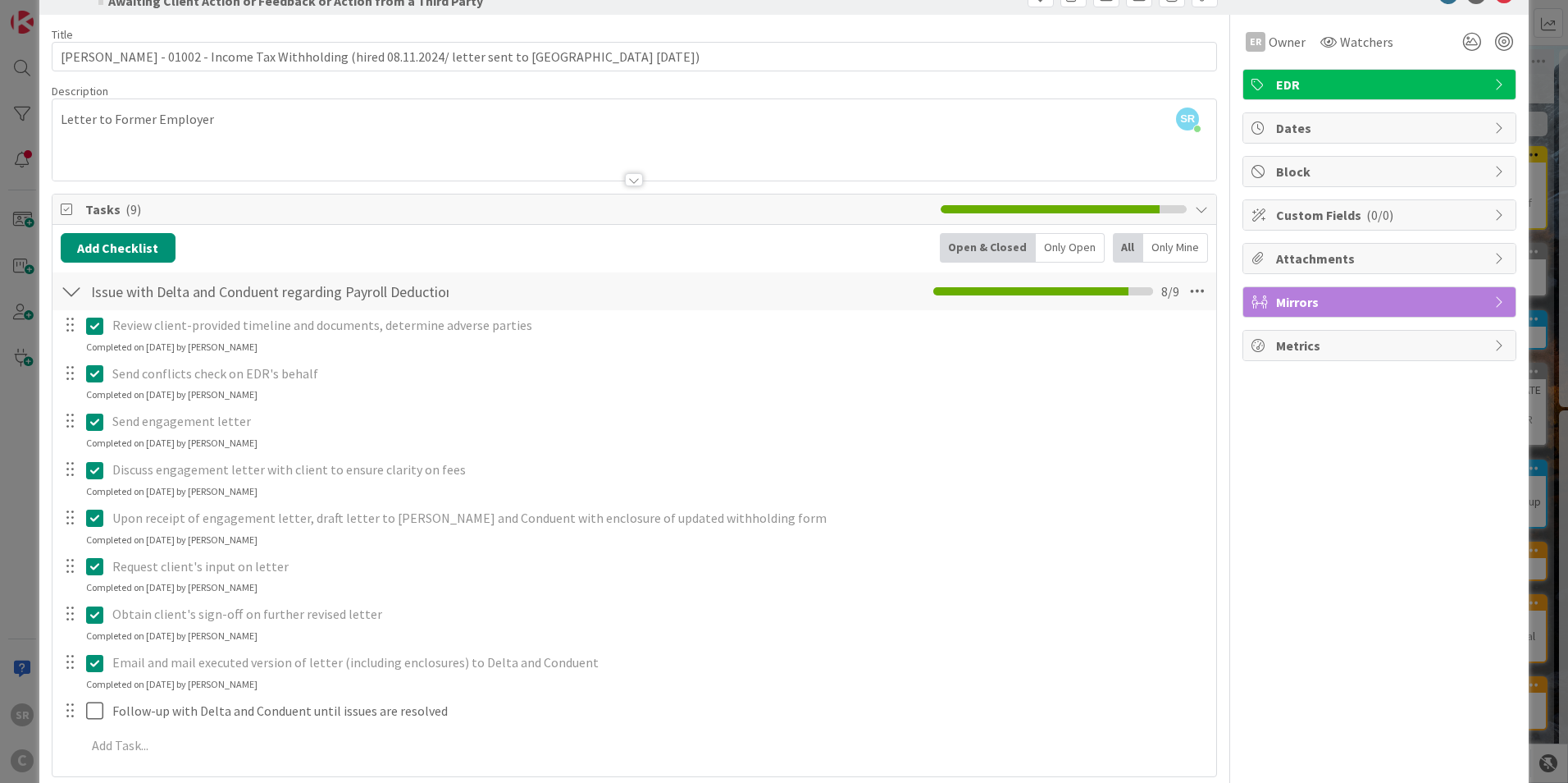
scroll to position [57, 0]
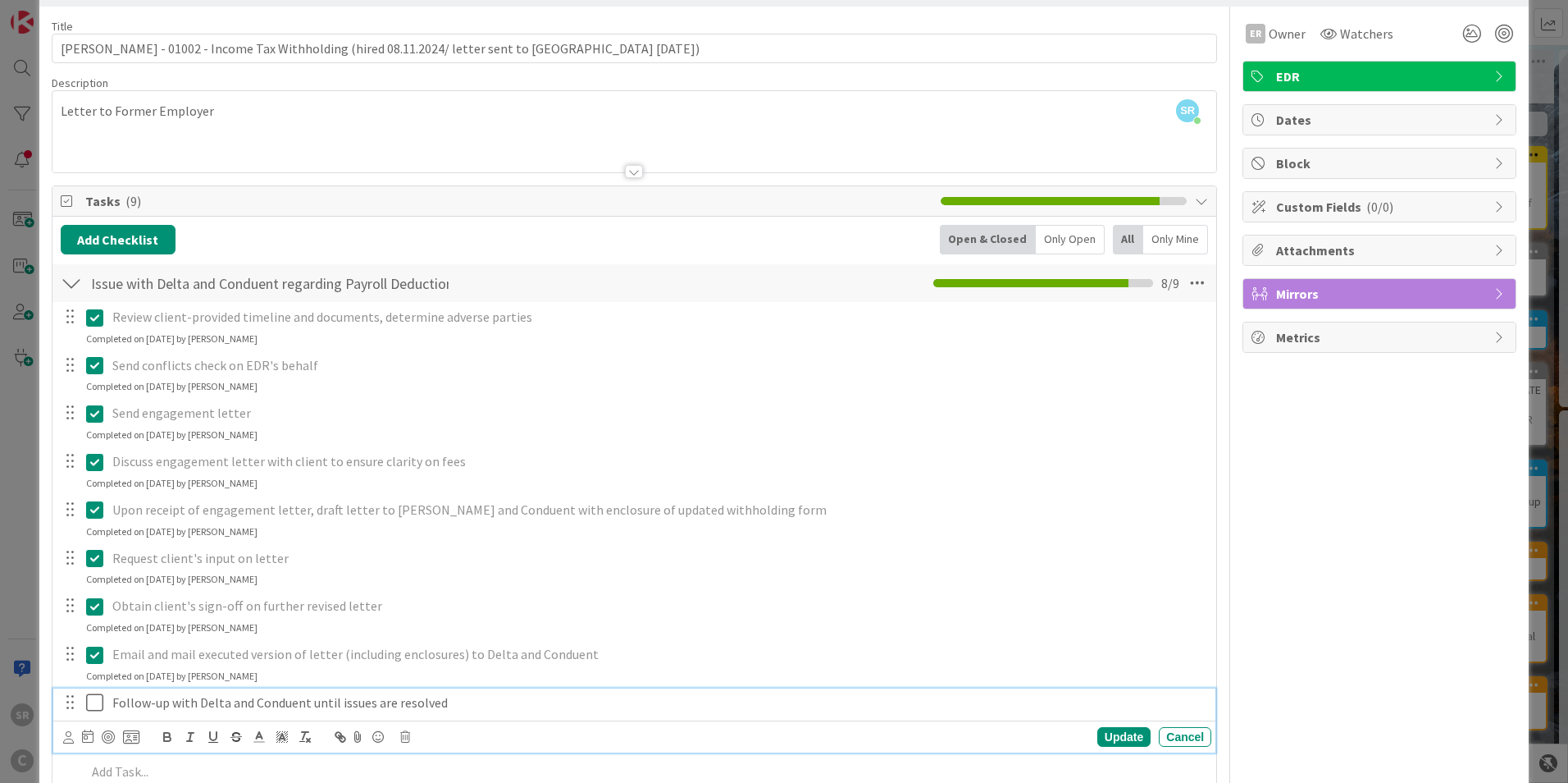
click at [116, 707] on p "Follow-up with Delta and Conduent until issues are resolved" at bounding box center [658, 702] width 1093 height 19
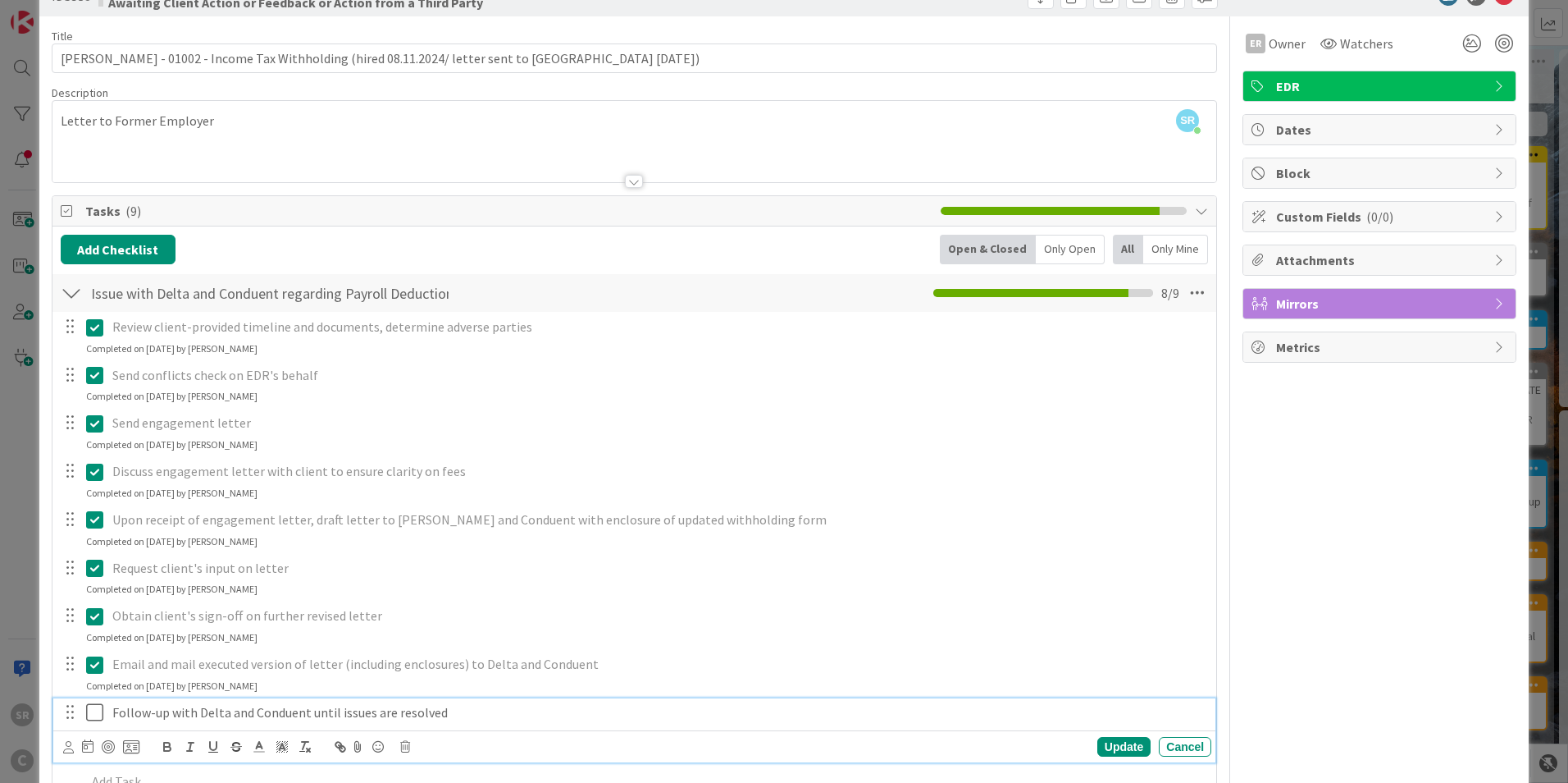
scroll to position [0, 0]
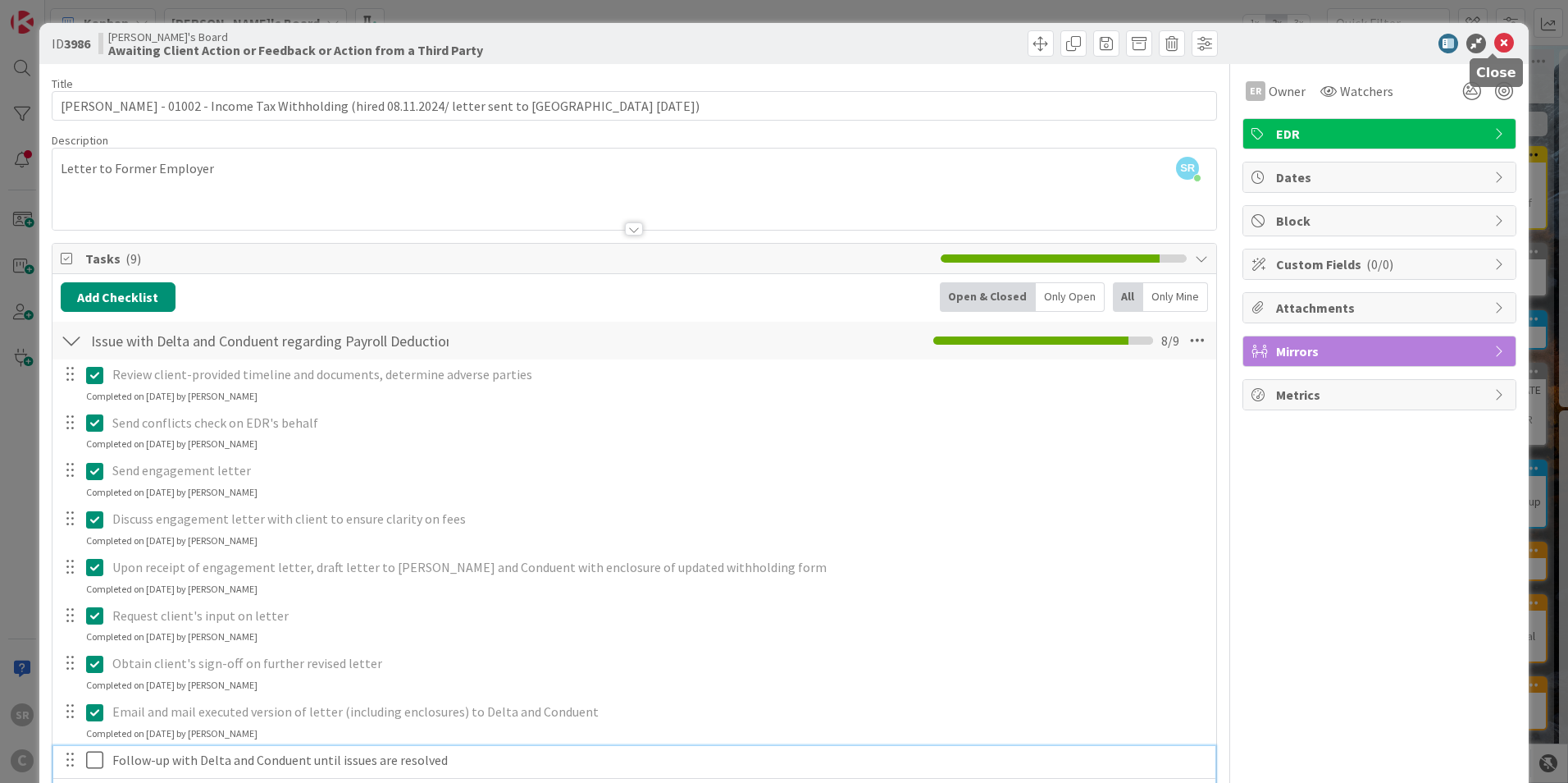
click at [1495, 34] on icon at bounding box center [1505, 44] width 20 height 20
